Goal: Task Accomplishment & Management: Manage account settings

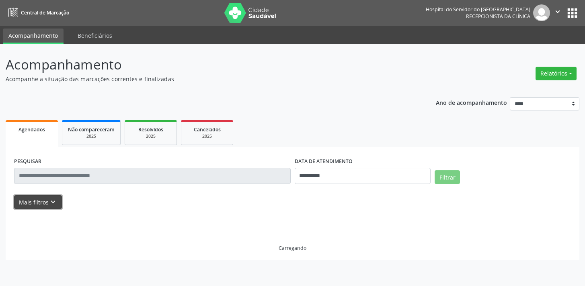
click at [36, 201] on button "Mais filtros keyboard_arrow_down" at bounding box center [38, 202] width 48 height 14
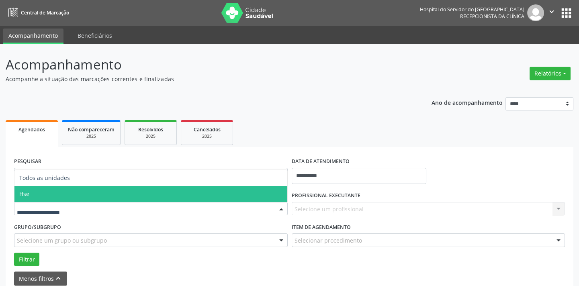
click at [76, 194] on span "Hse" at bounding box center [150, 194] width 273 height 16
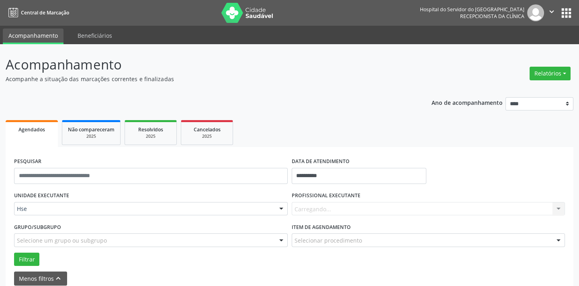
click at [351, 209] on div "Carregando... Nenhum resultado encontrado para: " " Não há nenhuma opção para s…" at bounding box center [429, 209] width 274 height 14
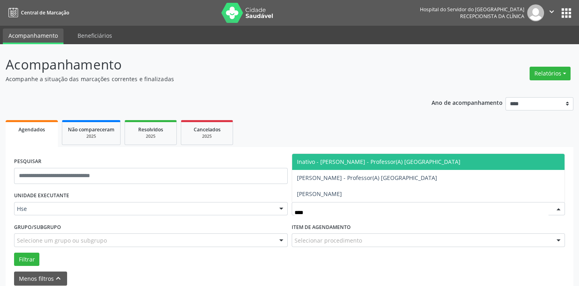
type input "*****"
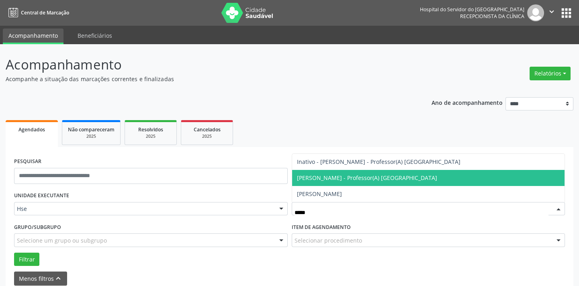
click at [399, 173] on span "Sonia Maria de Melo Monteiro - Professor(A) Nassau" at bounding box center [428, 178] width 273 height 16
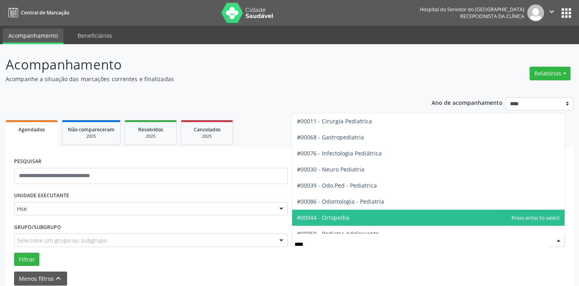
type input "*****"
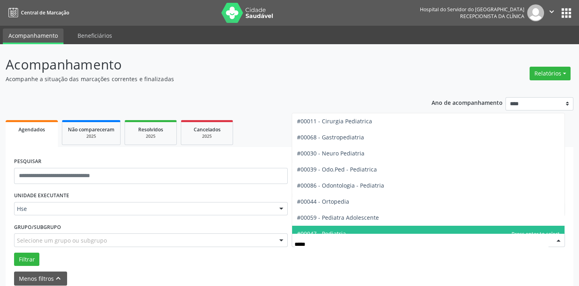
click at [334, 230] on span "#00047 - Pediatria" at bounding box center [321, 234] width 49 height 8
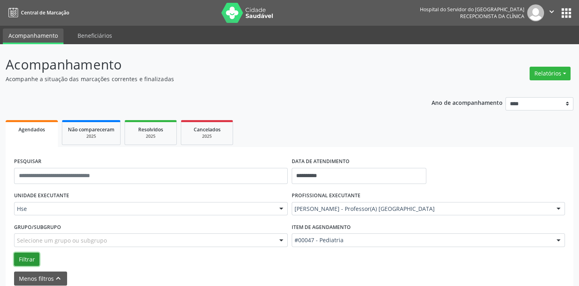
click at [32, 264] on button "Filtrar" at bounding box center [26, 260] width 25 height 14
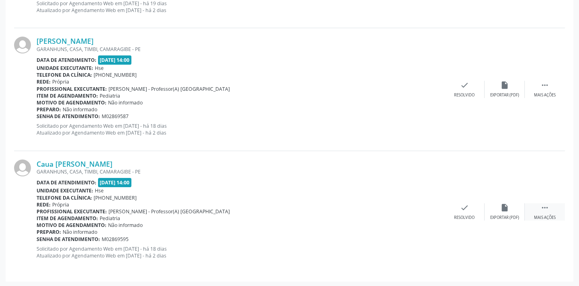
click at [554, 213] on div " Mais ações" at bounding box center [545, 211] width 40 height 17
click at [502, 211] on icon "alarm_off" at bounding box center [505, 207] width 9 height 9
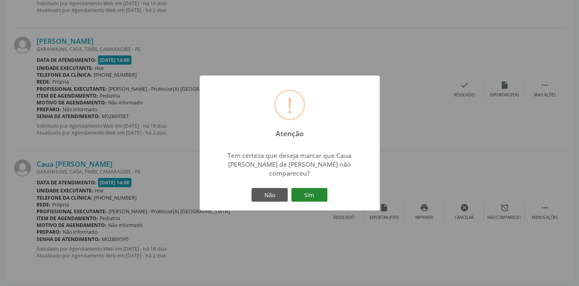
click at [302, 189] on button "Sim" at bounding box center [309, 195] width 36 height 14
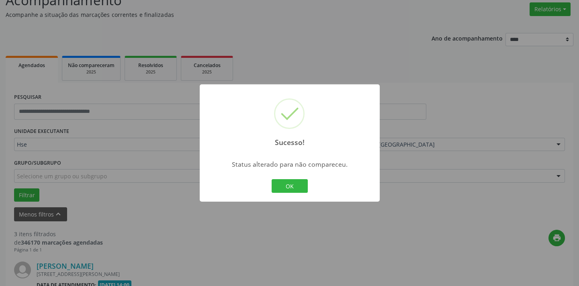
scroll to position [413, 0]
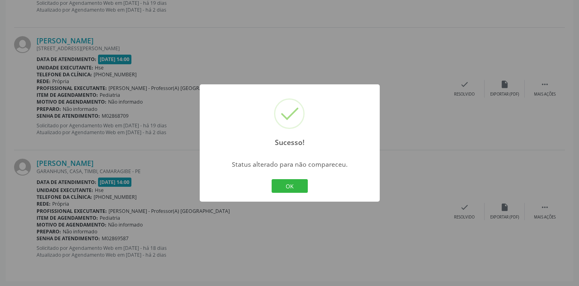
click at [302, 189] on button "OK" at bounding box center [290, 186] width 36 height 14
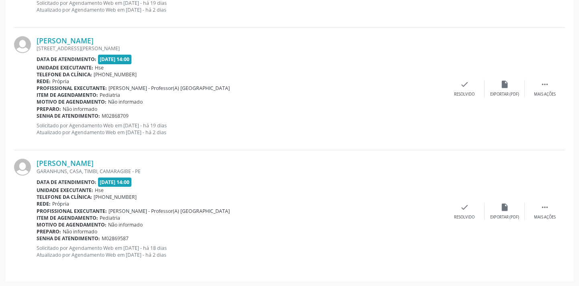
click at [544, 220] on div "Sarah Nicolly Nunes de Paula Rocha GARANHUNS, CASA, TIMBI, CAMARAGIBE - PE Data…" at bounding box center [289, 211] width 551 height 122
click at [548, 213] on div " Mais ações" at bounding box center [545, 211] width 40 height 17
click at [515, 206] on div "alarm_off Não compareceu" at bounding box center [505, 211] width 40 height 17
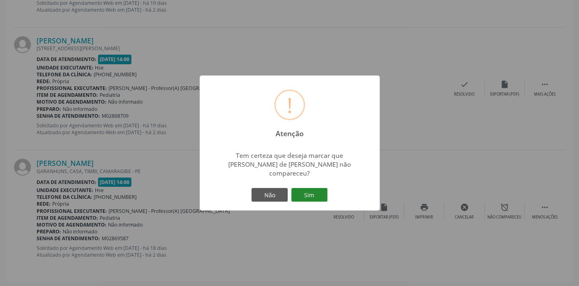
click at [313, 192] on button "Sim" at bounding box center [309, 195] width 36 height 14
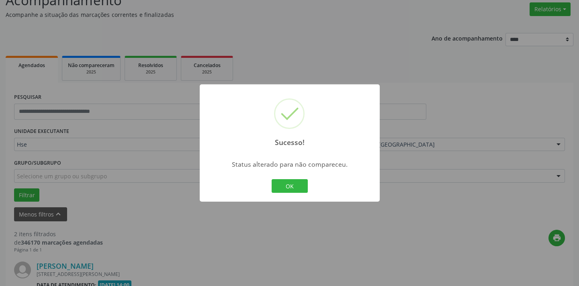
scroll to position [290, 0]
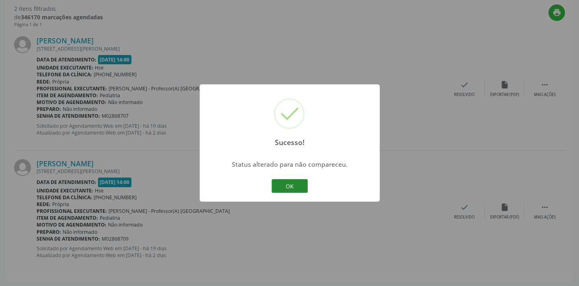
click at [289, 191] on button "OK" at bounding box center [290, 186] width 36 height 14
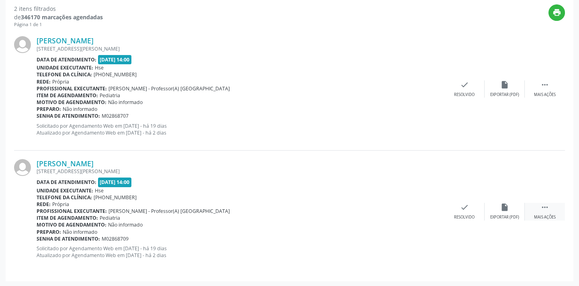
click at [535, 206] on div " Mais ações" at bounding box center [545, 211] width 40 height 17
click at [507, 218] on div "Não compareceu" at bounding box center [505, 218] width 34 height 6
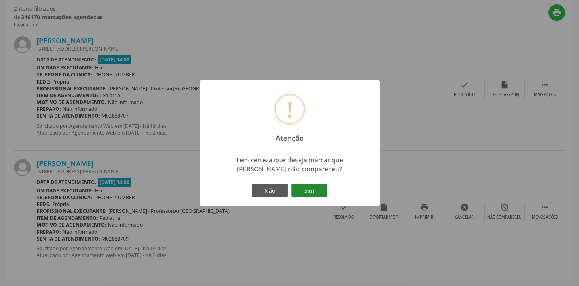
drag, startPoint x: 298, startPoint y: 201, endPoint x: 314, endPoint y: 189, distance: 19.8
click at [301, 200] on div "! Atenção × Tem certeza que deseja marcar que Dario Honorato da Costa Silva não…" at bounding box center [290, 143] width 180 height 126
click at [315, 187] on button "Sim" at bounding box center [309, 191] width 36 height 14
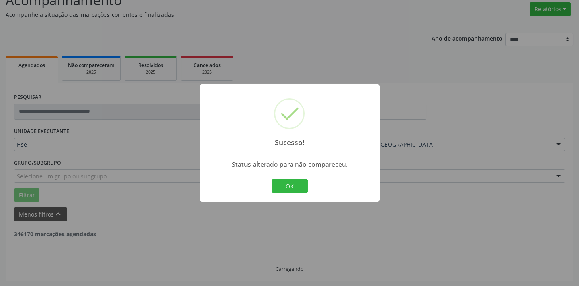
scroll to position [168, 0]
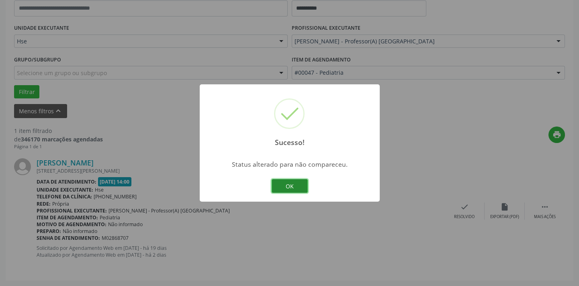
click at [284, 185] on button "OK" at bounding box center [290, 186] width 36 height 14
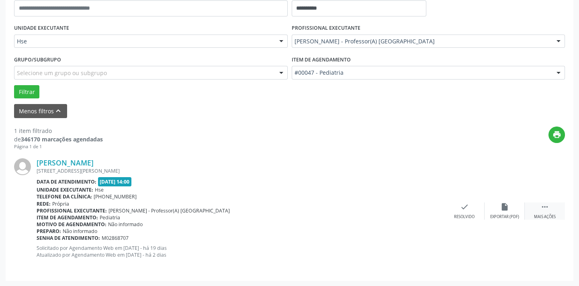
click at [534, 205] on div " Mais ações" at bounding box center [545, 211] width 40 height 17
click at [504, 209] on icon "alarm_off" at bounding box center [505, 207] width 9 height 9
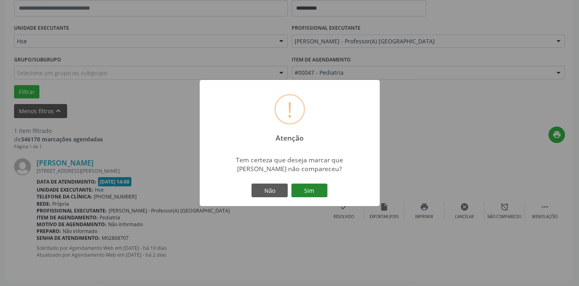
click at [316, 191] on button "Sim" at bounding box center [309, 191] width 36 height 14
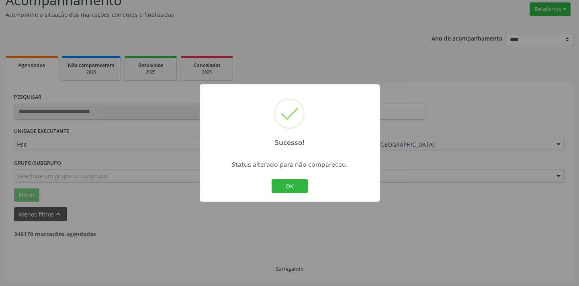
scroll to position [38, 0]
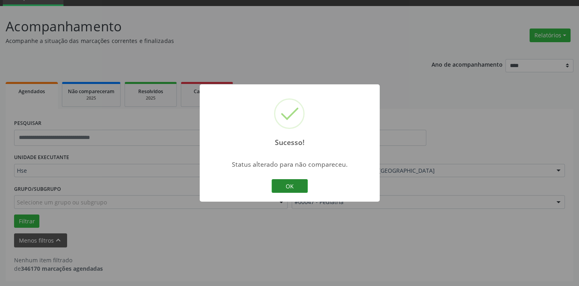
click at [300, 187] on button "OK" at bounding box center [290, 186] width 36 height 14
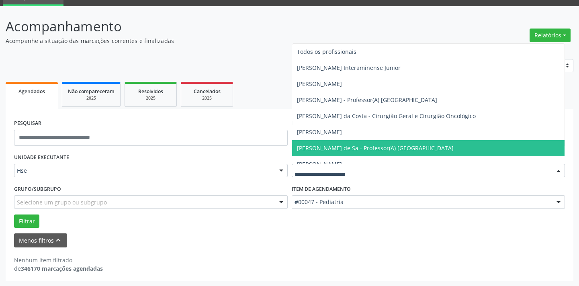
click at [366, 169] on input "text" at bounding box center [422, 175] width 254 height 16
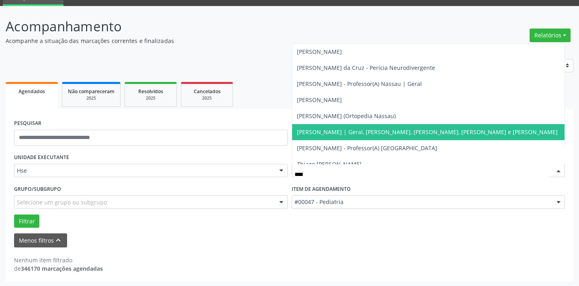
type input "*****"
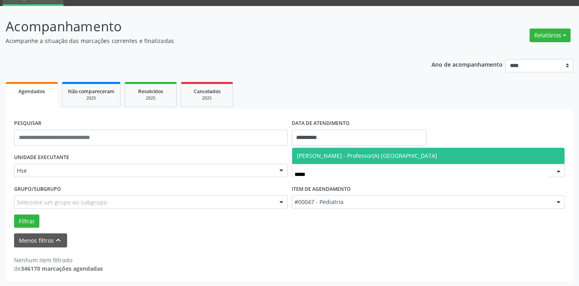
click at [362, 156] on span "Alexsandra Ferreira da Costa Coelho - Professor(A) Nassau" at bounding box center [367, 156] width 140 height 8
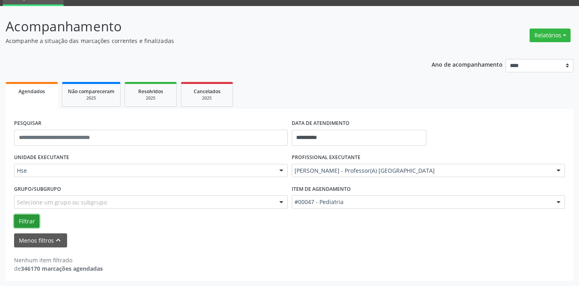
click at [35, 222] on button "Filtrar" at bounding box center [26, 222] width 25 height 14
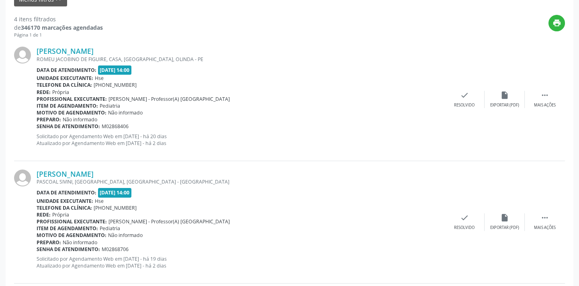
scroll to position [433, 0]
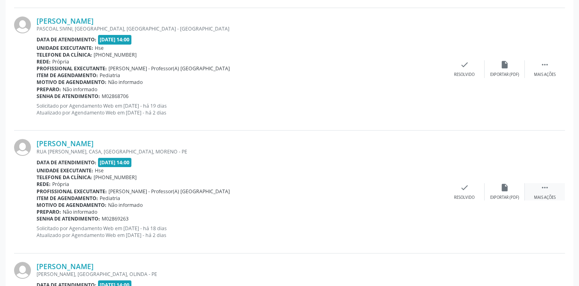
click at [548, 187] on icon "" at bounding box center [545, 187] width 9 height 9
click at [497, 189] on div "alarm_off Não compareceu" at bounding box center [505, 191] width 40 height 17
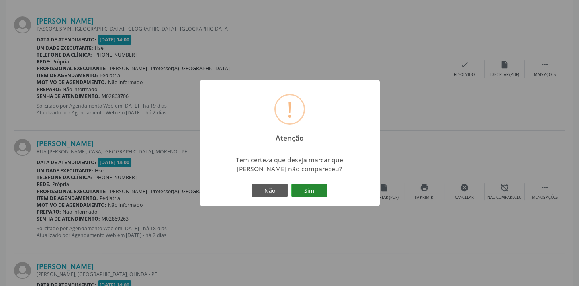
click at [306, 191] on button "Sim" at bounding box center [309, 191] width 36 height 14
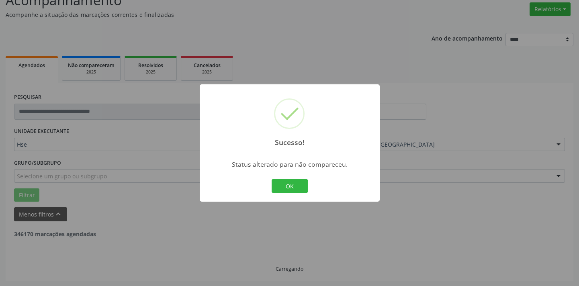
scroll to position [413, 0]
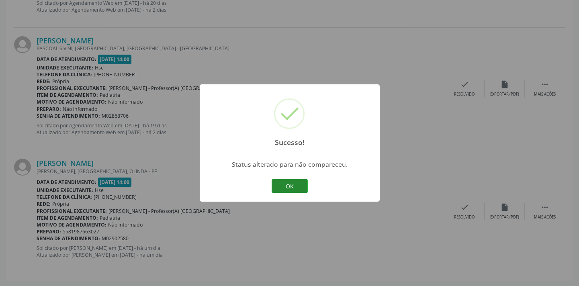
click at [300, 190] on button "OK" at bounding box center [290, 186] width 36 height 14
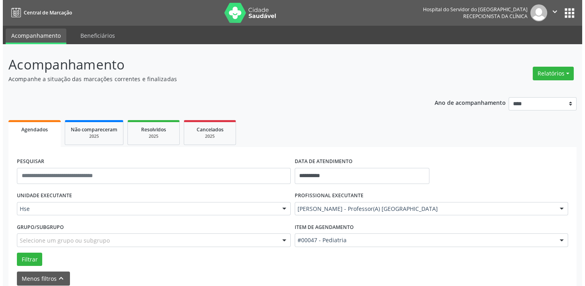
scroll to position [310, 0]
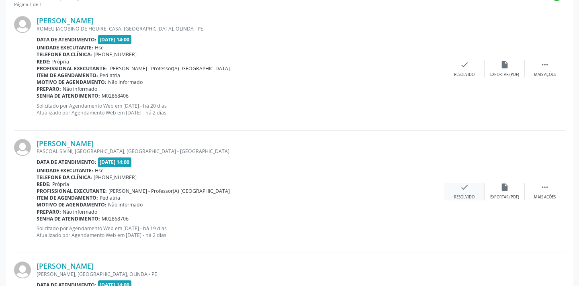
click at [474, 185] on div "check Resolvido" at bounding box center [465, 191] width 40 height 17
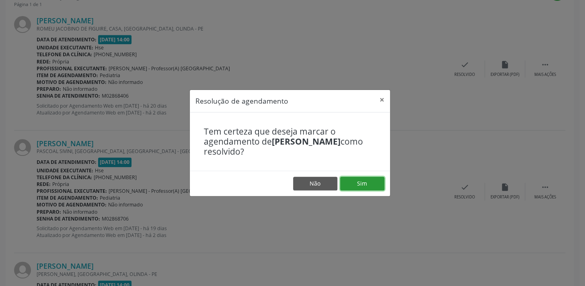
click at [361, 185] on button "Sim" at bounding box center [362, 184] width 44 height 14
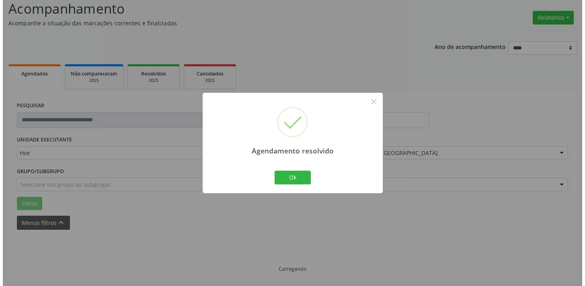
scroll to position [290, 0]
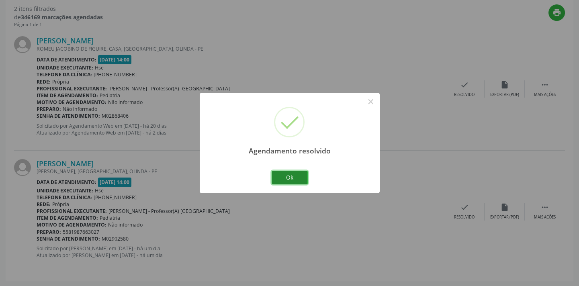
click at [298, 178] on button "Ok" at bounding box center [290, 178] width 36 height 14
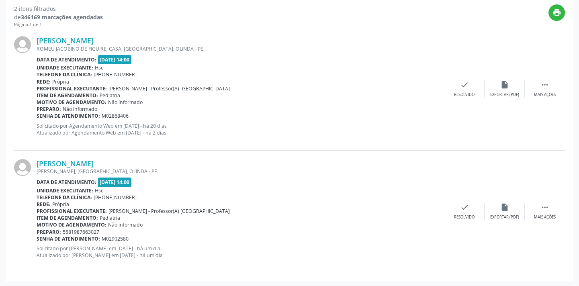
click at [474, 99] on div "Benicio do Nascimento Fonseca de Araujo ROMEU JACOBINO DE FIGUIRE, CASA, JATOBA…" at bounding box center [289, 89] width 551 height 123
click at [472, 92] on div "Resolvido" at bounding box center [464, 95] width 21 height 6
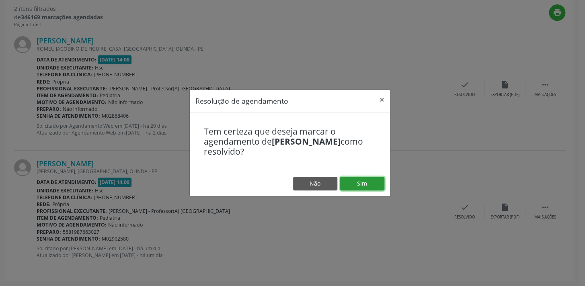
click at [376, 189] on button "Sim" at bounding box center [362, 184] width 44 height 14
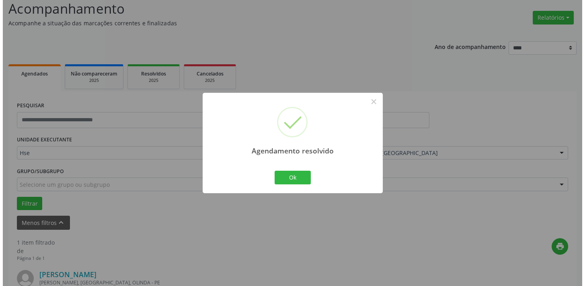
scroll to position [168, 0]
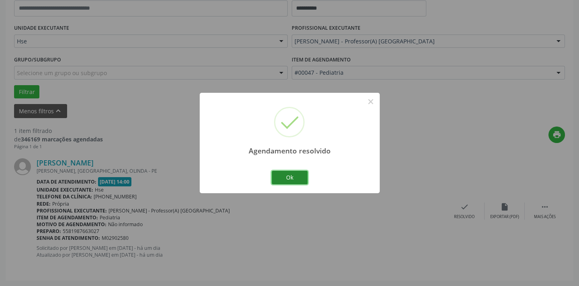
click at [296, 173] on button "Ok" at bounding box center [290, 178] width 36 height 14
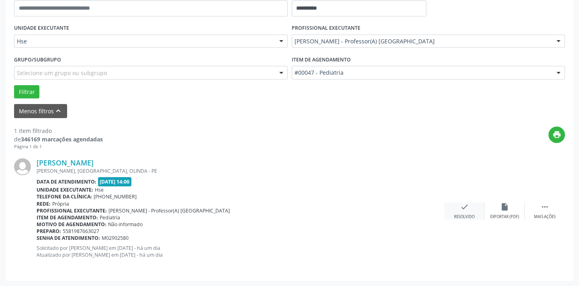
click at [465, 208] on icon "check" at bounding box center [464, 207] width 9 height 9
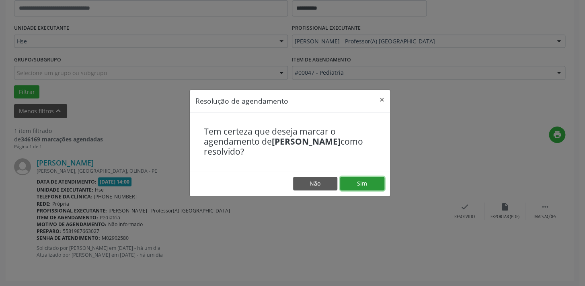
click at [369, 181] on button "Sim" at bounding box center [362, 184] width 44 height 14
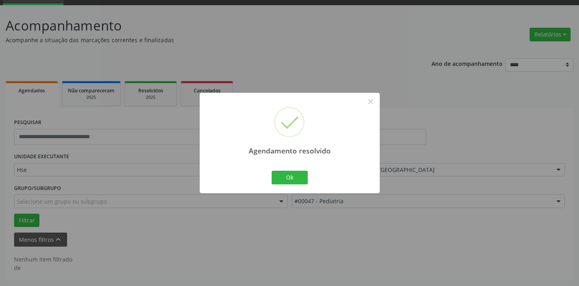
scroll to position [38, 0]
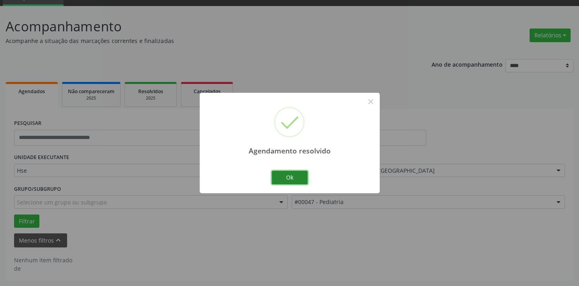
click at [299, 179] on button "Ok" at bounding box center [290, 178] width 36 height 14
